Goal: Navigation & Orientation: Find specific page/section

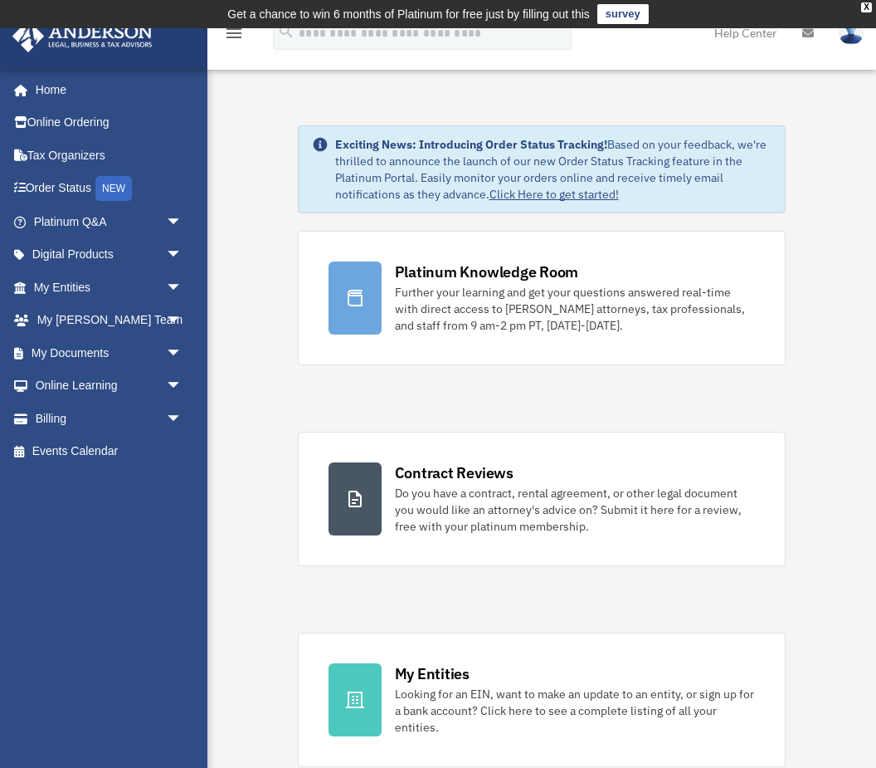
click at [180, 278] on span "arrow_drop_down" at bounding box center [182, 288] width 33 height 34
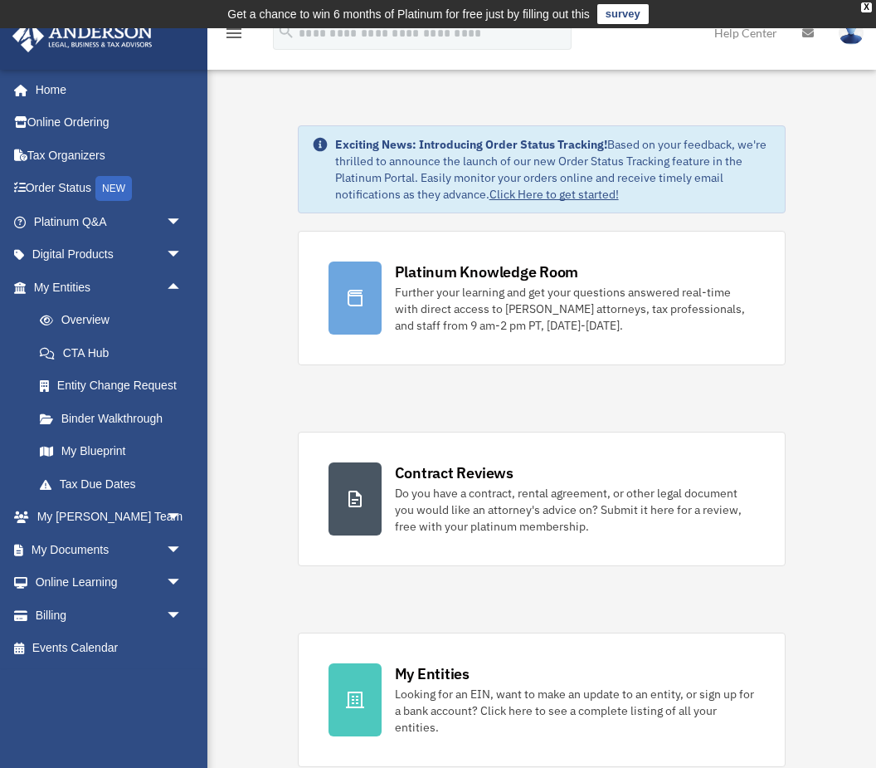
click at [97, 448] on link "My Blueprint" at bounding box center [115, 451] width 184 height 33
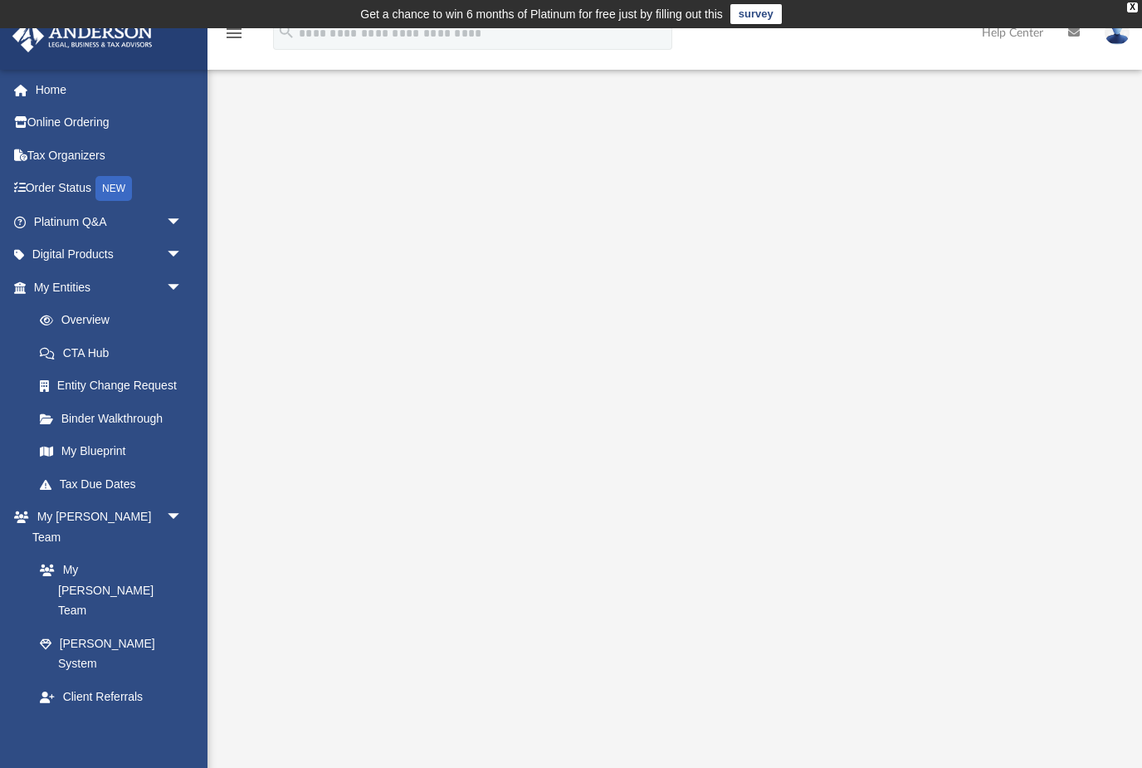
click at [173, 713] on span "arrow_drop_down" at bounding box center [182, 730] width 33 height 34
click at [180, 713] on span "arrow_drop_up" at bounding box center [182, 730] width 33 height 34
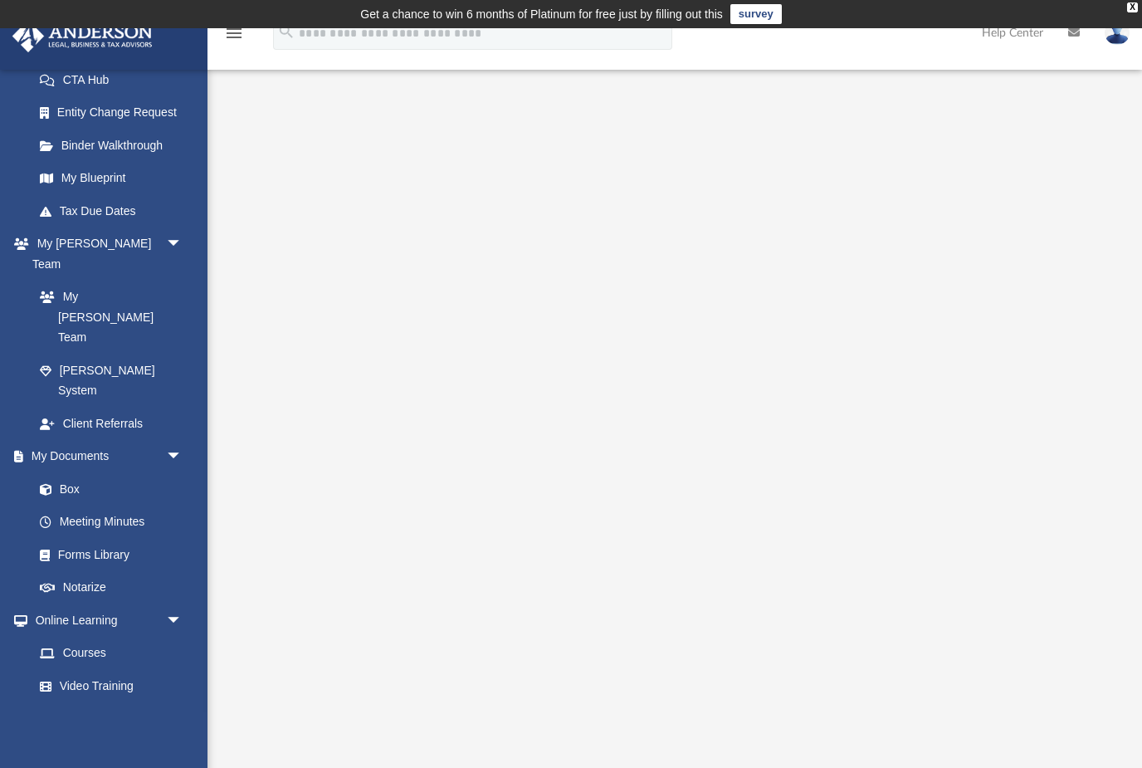
scroll to position [272, 0]
click at [117, 539] on link "Forms Library" at bounding box center [107, 555] width 168 height 33
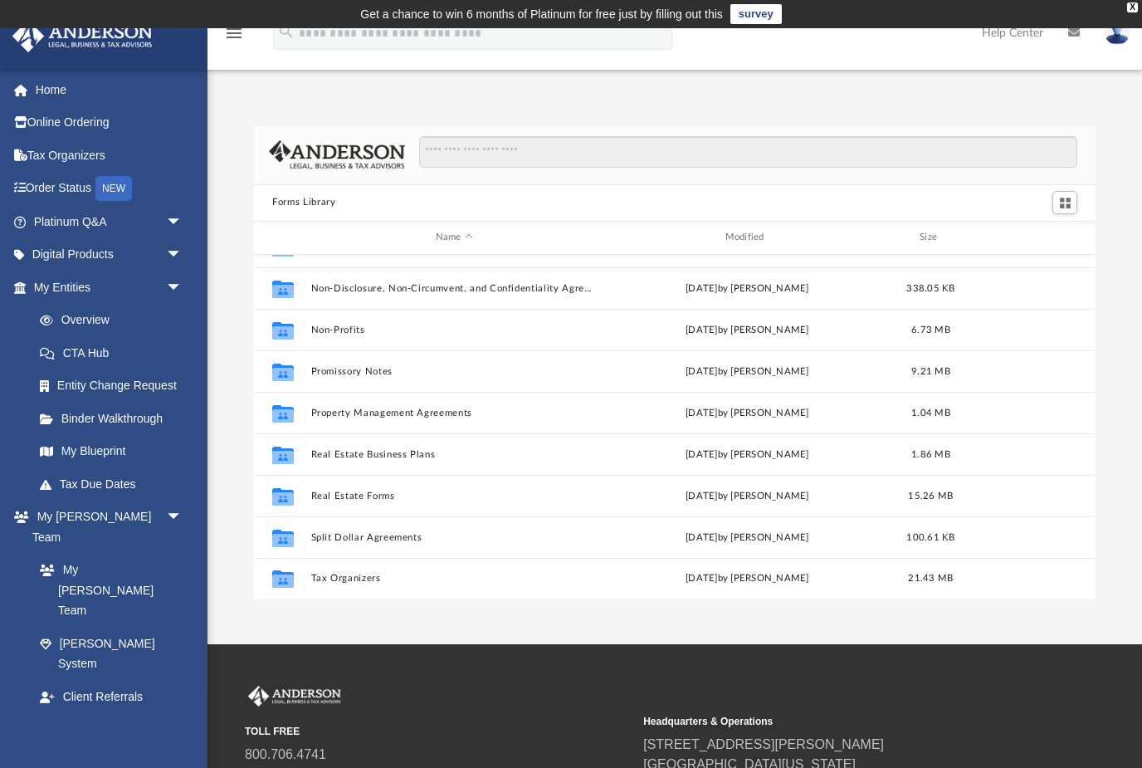
click at [52, 413] on span at bounding box center [55, 419] width 12 height 12
click at [116, 422] on link "Binder Walkthrough" at bounding box center [115, 418] width 184 height 33
